Goal: Check status: Check status

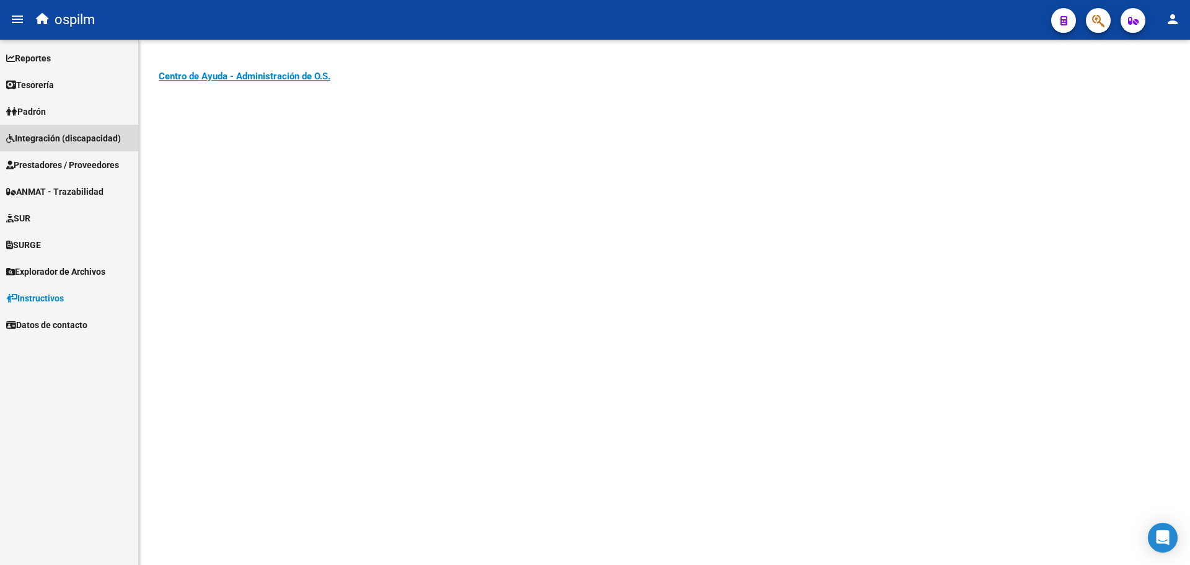
click at [58, 139] on span "Integración (discapacidad)" at bounding box center [63, 138] width 115 height 14
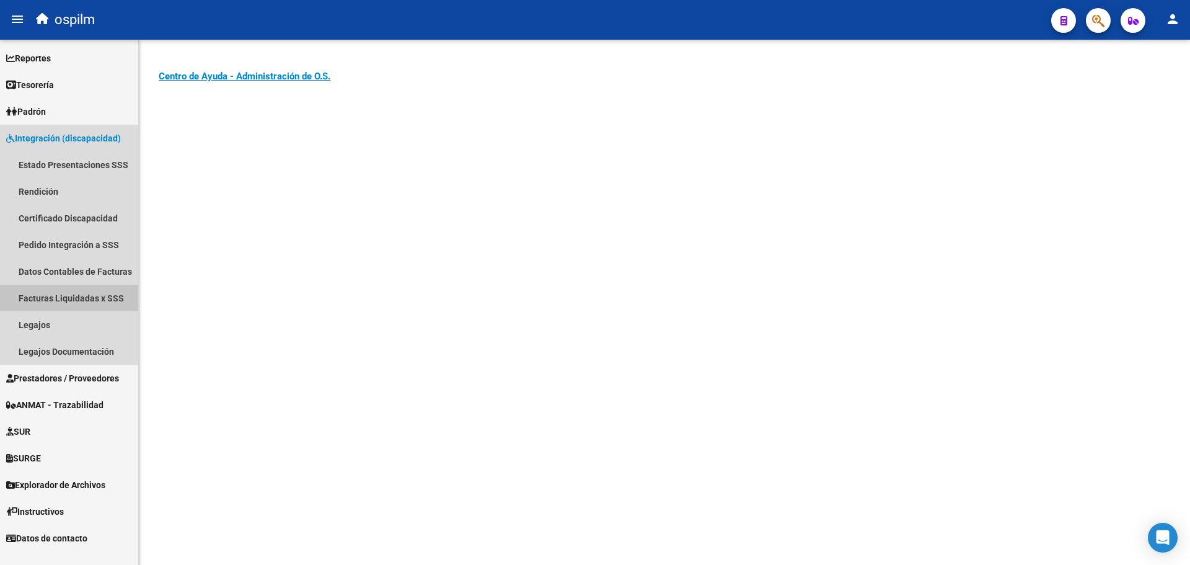
click at [48, 299] on link "Facturas Liquidadas x SSS" at bounding box center [69, 297] width 138 height 27
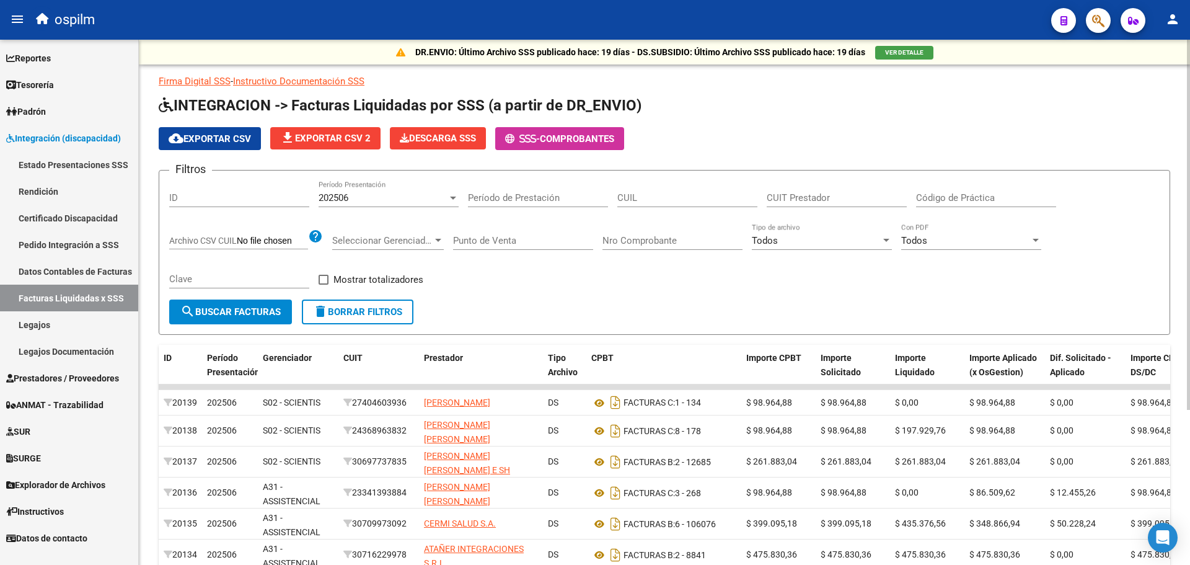
click at [371, 203] on div "202506 Período Presentación" at bounding box center [389, 193] width 140 height 27
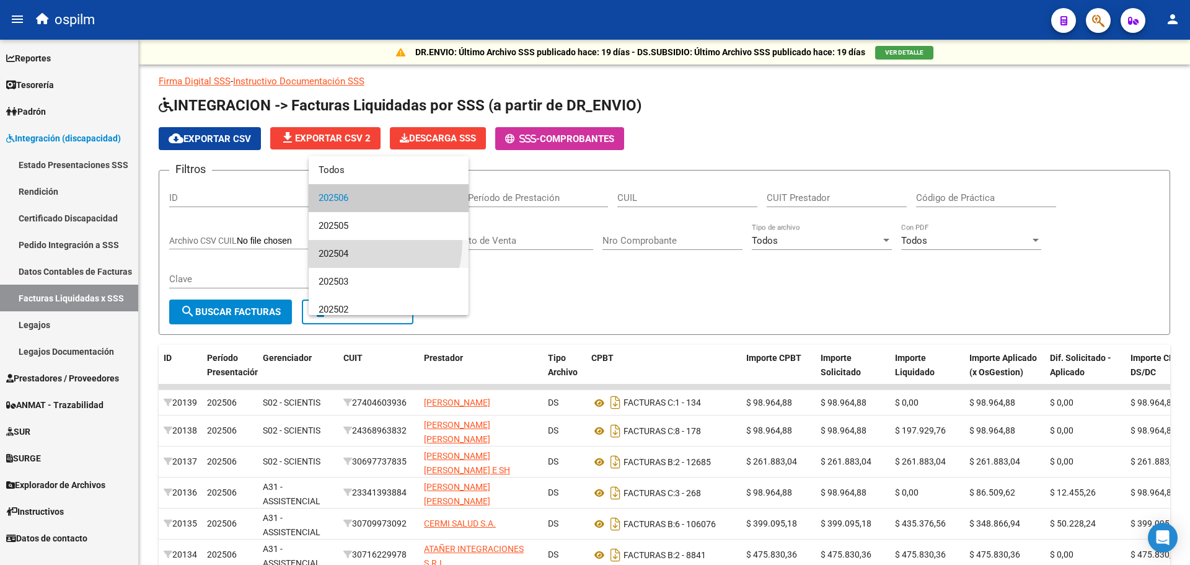
click at [351, 242] on span "202504" at bounding box center [389, 254] width 140 height 28
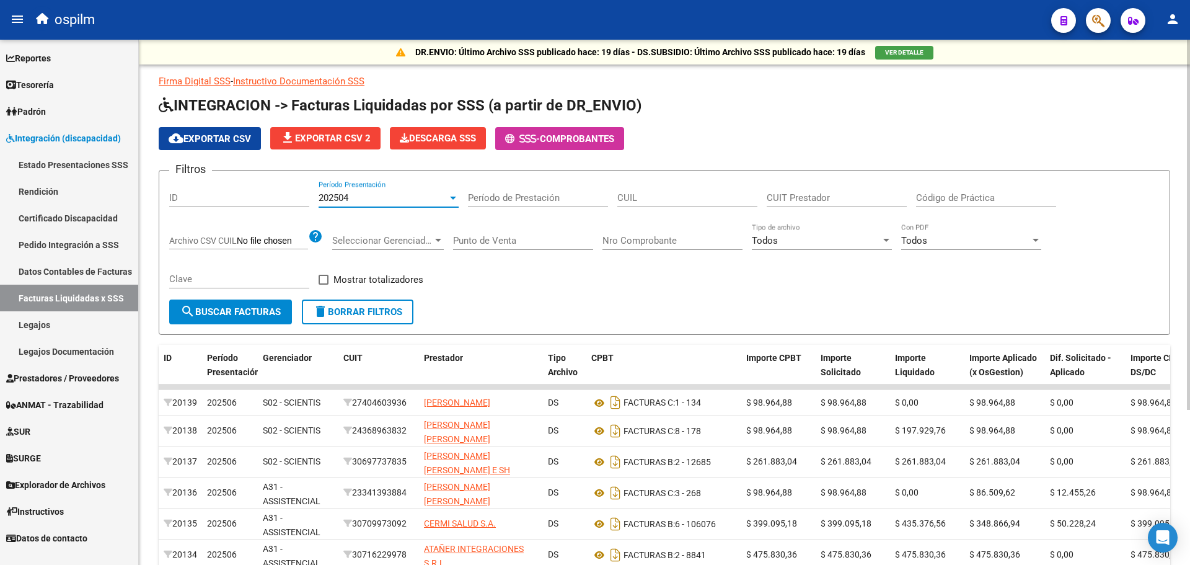
click at [652, 194] on input "CUIL" at bounding box center [687, 197] width 140 height 11
click at [652, 197] on input "CUIL" at bounding box center [687, 197] width 140 height 11
click at [653, 196] on input "CUIL" at bounding box center [687, 197] width 140 height 11
click at [805, 195] on input "CUIT Prestador" at bounding box center [837, 197] width 140 height 11
click at [425, 196] on div "202504" at bounding box center [383, 197] width 129 height 11
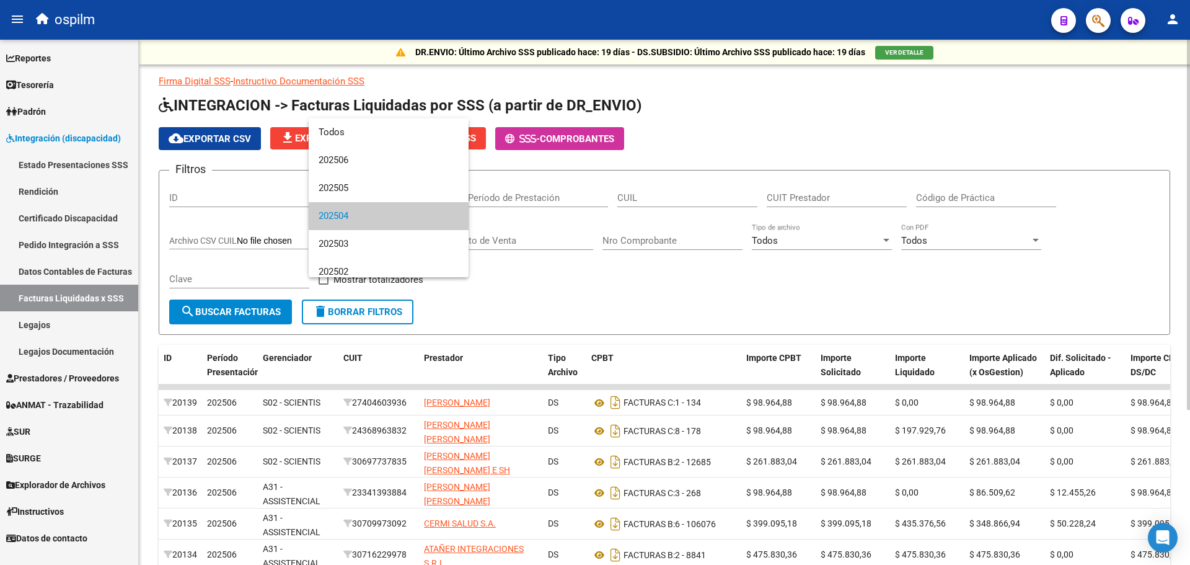
scroll to position [19, 0]
